Goal: Transaction & Acquisition: Purchase product/service

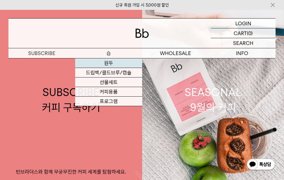
click at [109, 64] on link "원두" at bounding box center [108, 63] width 67 height 10
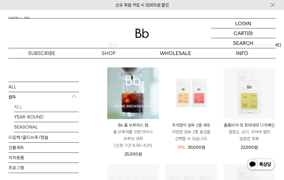
click at [134, 103] on img at bounding box center [133, 93] width 52 height 52
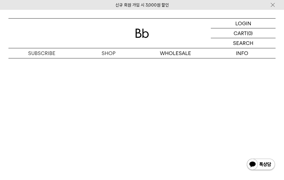
drag, startPoint x: 285, startPoint y: 15, endPoint x: 273, endPoint y: 153, distance: 138.0
